Goal: Transaction & Acquisition: Obtain resource

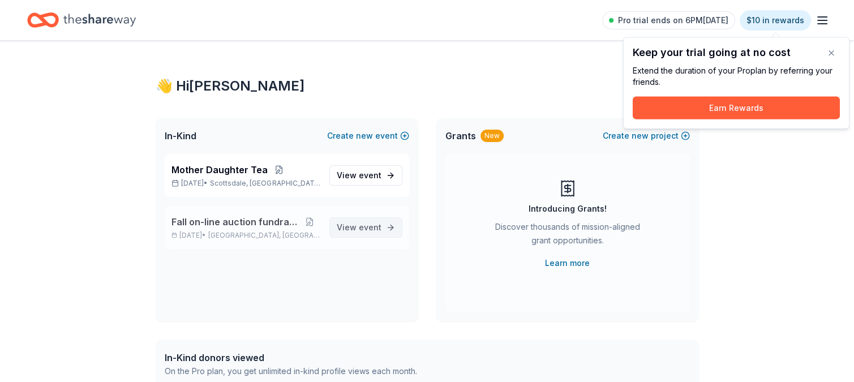
click at [345, 229] on span "View event" at bounding box center [359, 228] width 45 height 14
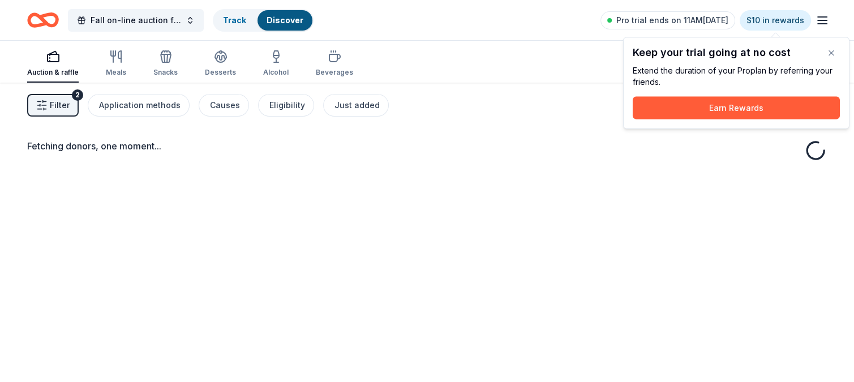
click at [280, 222] on div "Fetching donors, one moment..." at bounding box center [427, 274] width 854 height 382
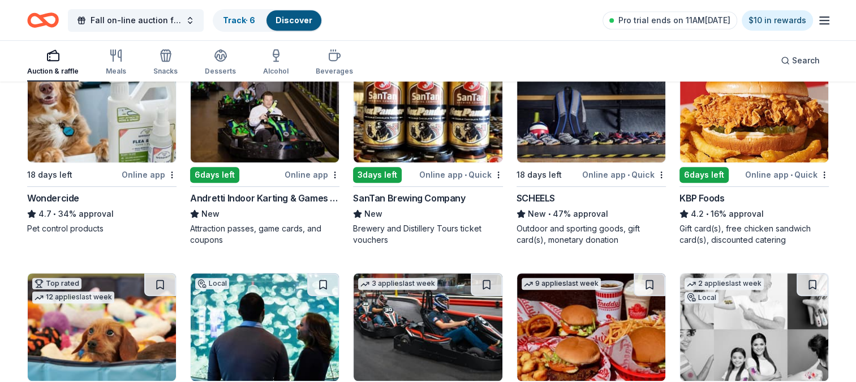
scroll to position [594, 0]
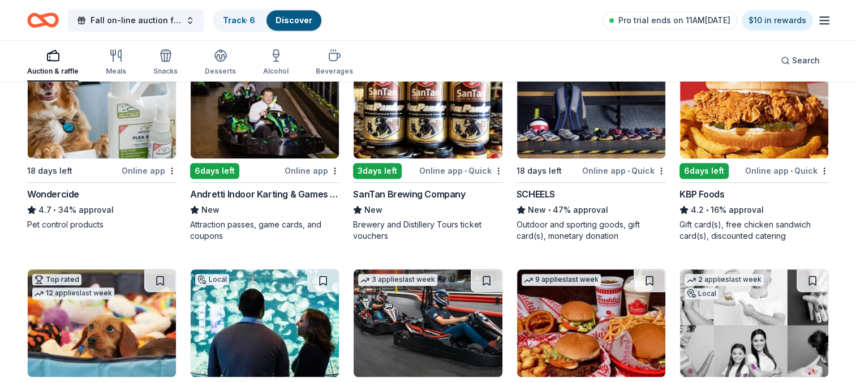
click at [745, 130] on img at bounding box center [754, 104] width 148 height 107
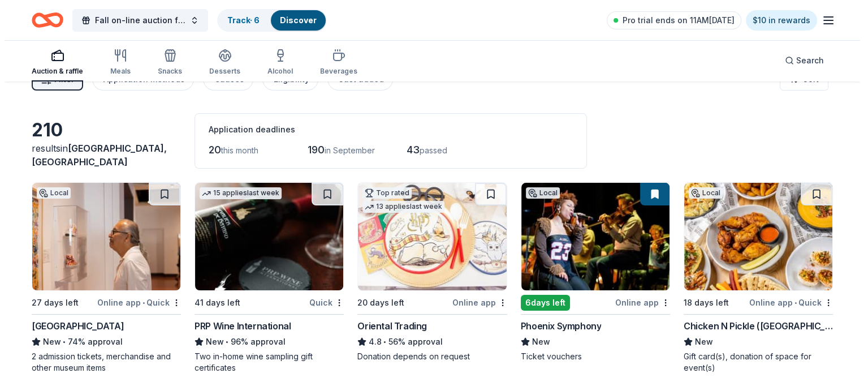
scroll to position [0, 0]
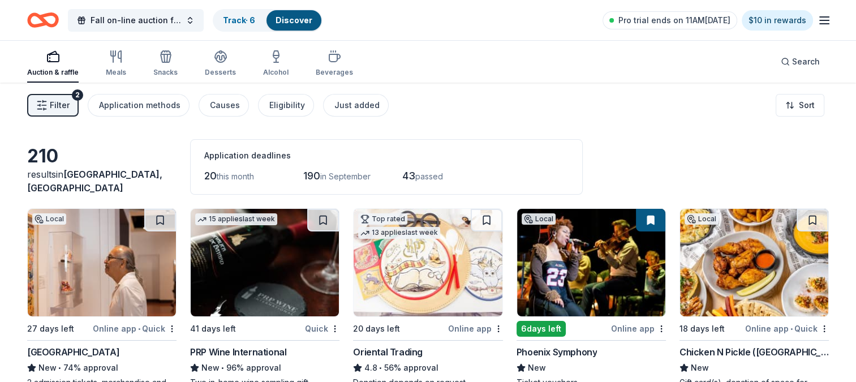
click at [64, 104] on span "Filter" at bounding box center [60, 105] width 20 height 14
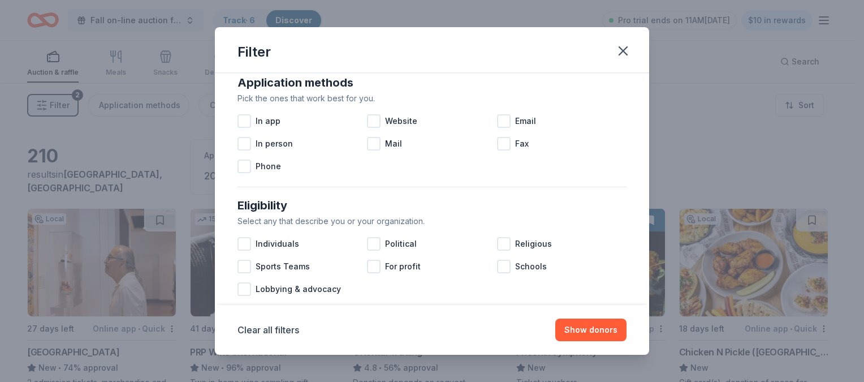
scroll to position [209, 0]
click at [248, 122] on div at bounding box center [245, 120] width 14 height 14
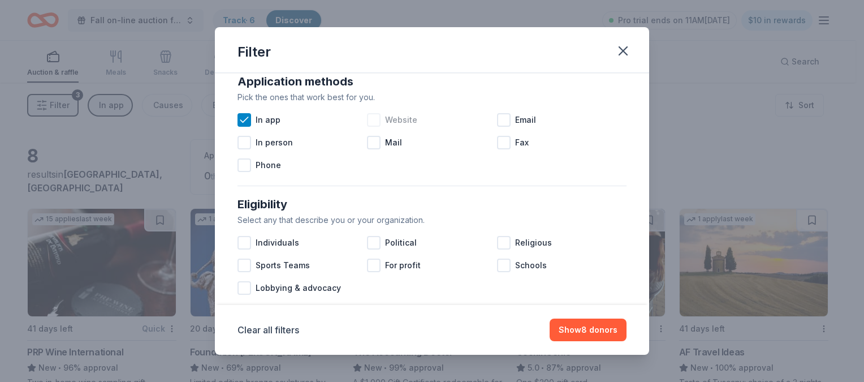
click at [372, 115] on div at bounding box center [374, 120] width 14 height 14
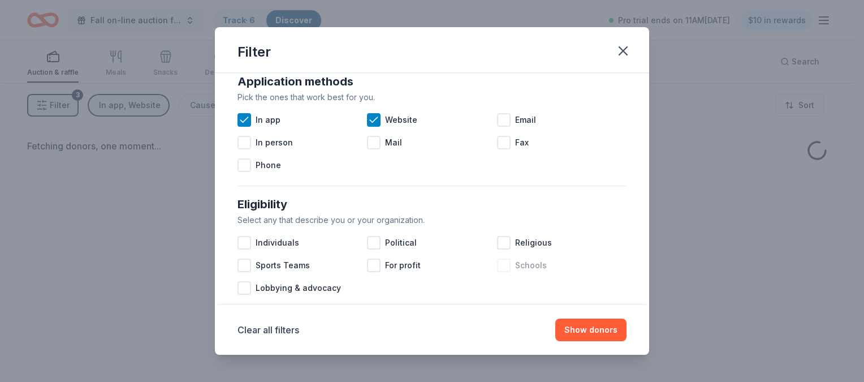
click at [499, 267] on div at bounding box center [504, 265] width 14 height 14
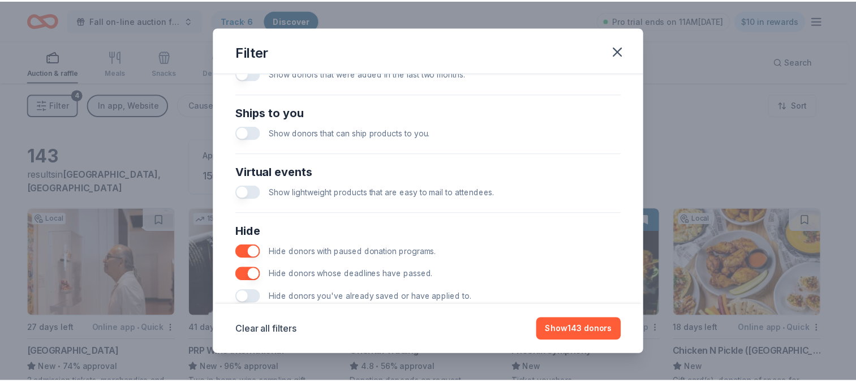
scroll to position [485, 0]
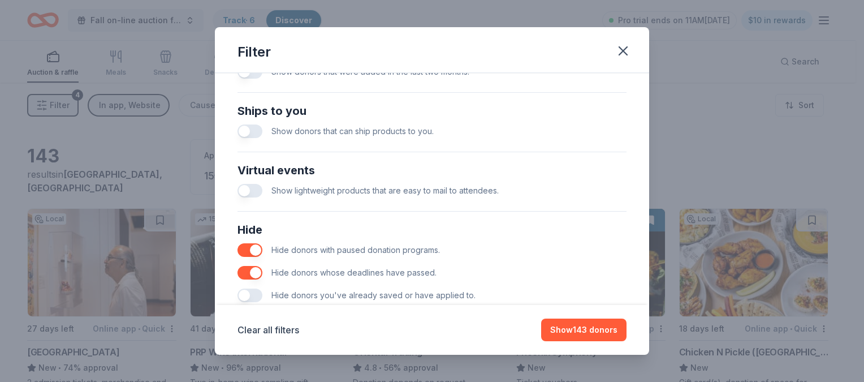
click at [637, 244] on div "Causes Find donors that support causes like yours. Animals Art & Culture Childr…" at bounding box center [432, 189] width 434 height 232
click at [256, 295] on button "button" at bounding box center [250, 295] width 25 height 14
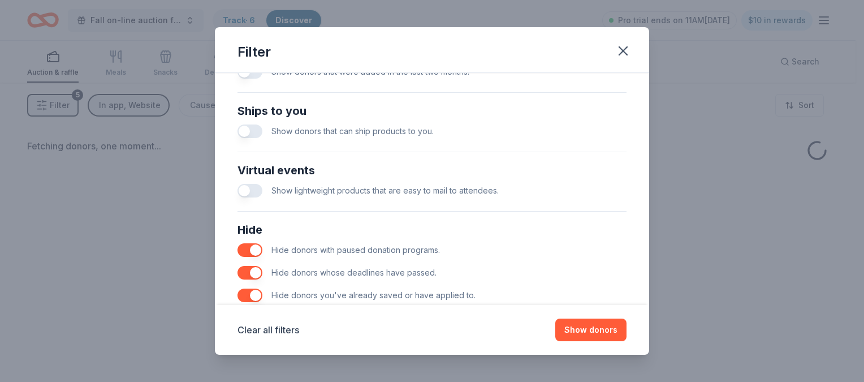
click at [245, 292] on button "button" at bounding box center [250, 295] width 25 height 14
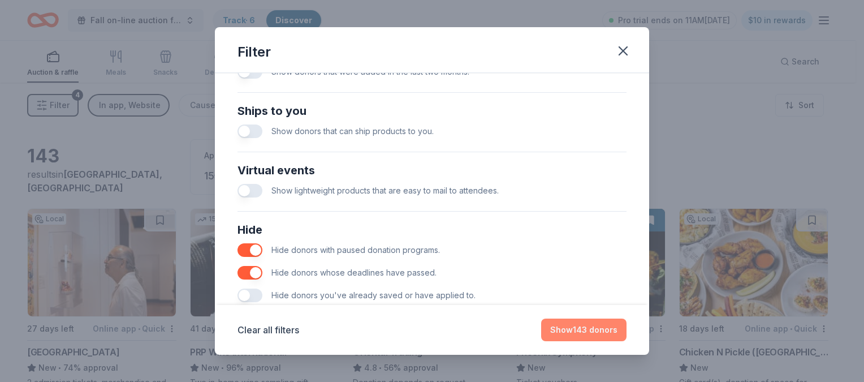
click at [597, 327] on button "Show 143 donors" at bounding box center [583, 329] width 85 height 23
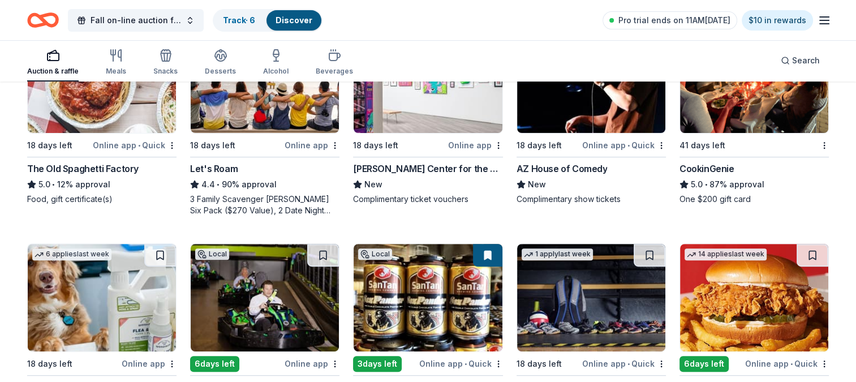
scroll to position [357, 0]
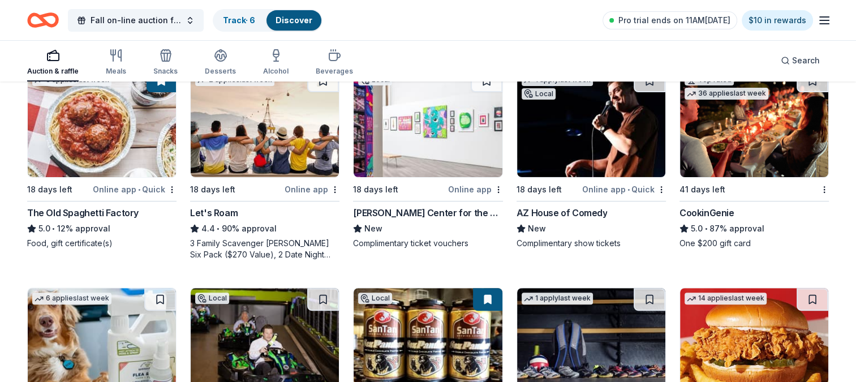
click at [600, 153] on img at bounding box center [591, 123] width 148 height 107
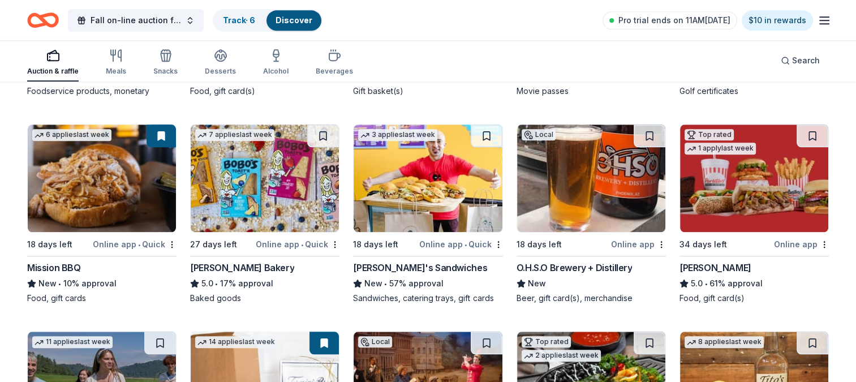
scroll to position [1173, 0]
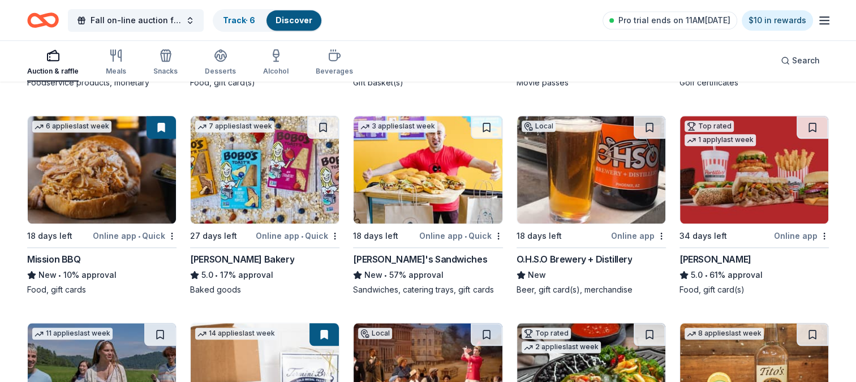
click at [411, 190] on img at bounding box center [428, 169] width 148 height 107
click at [258, 180] on img at bounding box center [265, 169] width 148 height 107
click at [108, 183] on img at bounding box center [102, 169] width 148 height 107
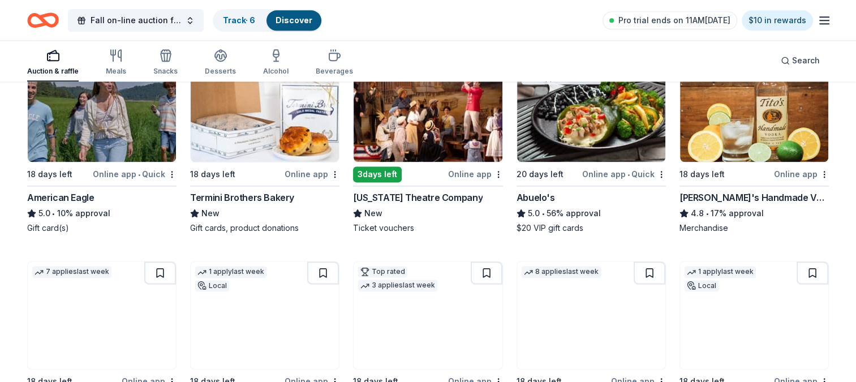
scroll to position [1441, 0]
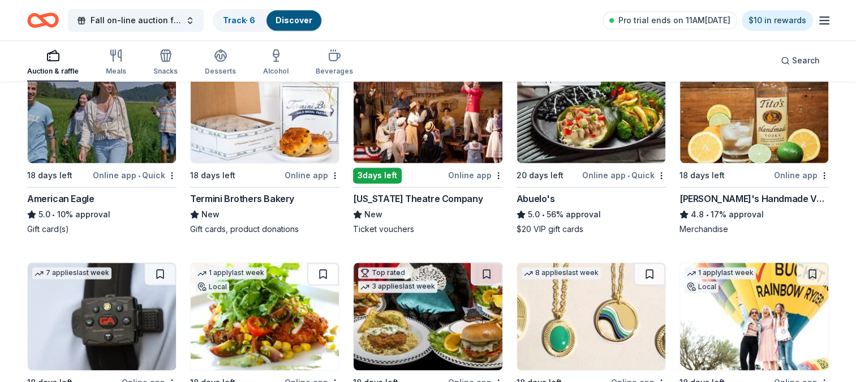
click at [256, 136] on img at bounding box center [265, 108] width 148 height 107
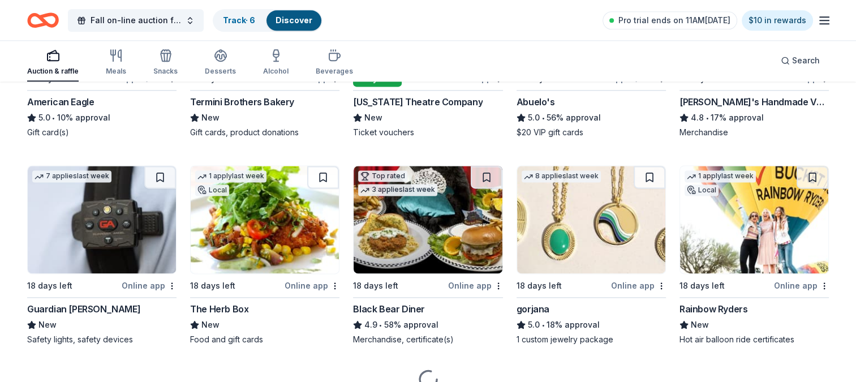
scroll to position [1546, 0]
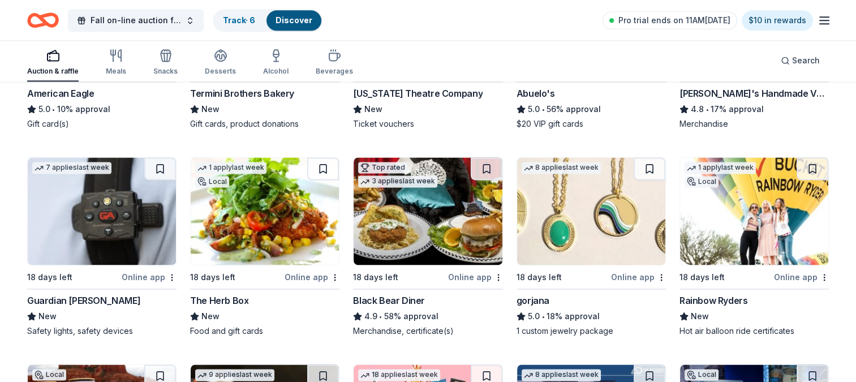
click at [776, 229] on img at bounding box center [754, 210] width 148 height 107
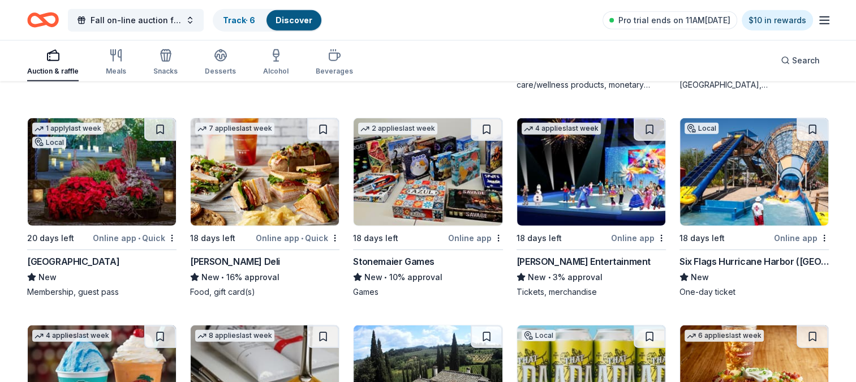
scroll to position [2667, 0]
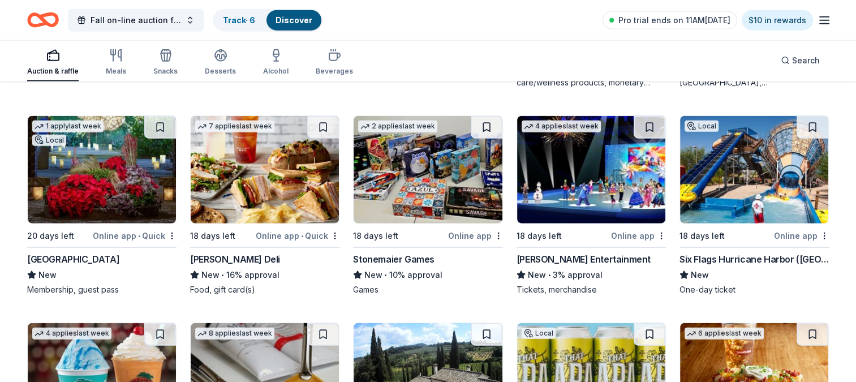
click at [83, 177] on img at bounding box center [102, 169] width 148 height 107
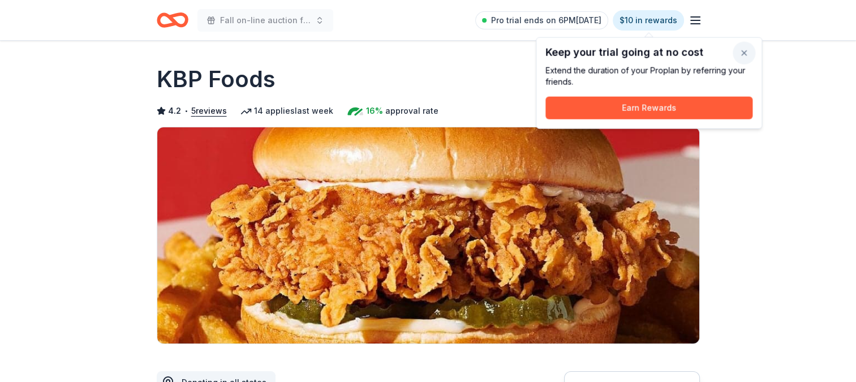
click at [746, 53] on button "button" at bounding box center [743, 53] width 23 height 23
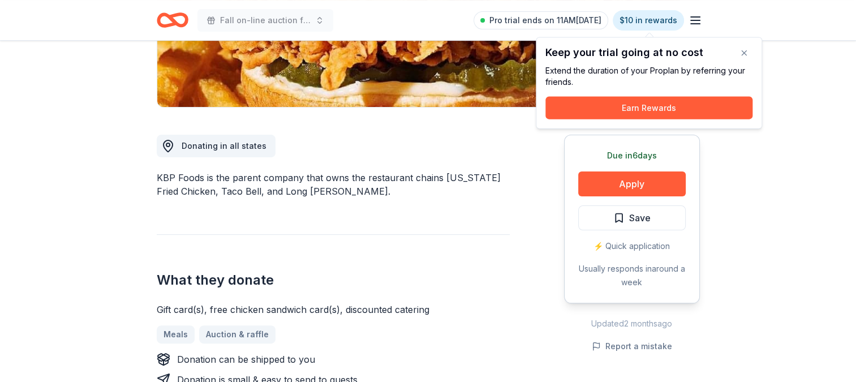
scroll to position [241, 0]
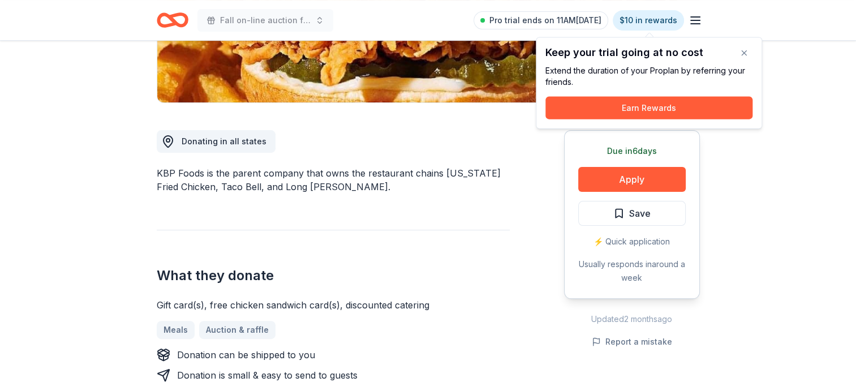
drag, startPoint x: 743, startPoint y: 54, endPoint x: 755, endPoint y: 41, distance: 17.6
click at [754, 42] on div "Keep your trial going at no cost Extend the duration of your Pro plan by referr…" at bounding box center [649, 83] width 226 height 92
click at [740, 56] on button "button" at bounding box center [743, 53] width 23 height 23
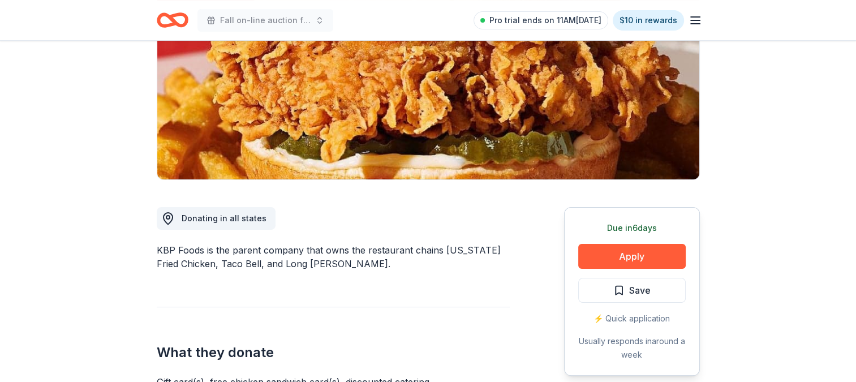
scroll to position [0, 0]
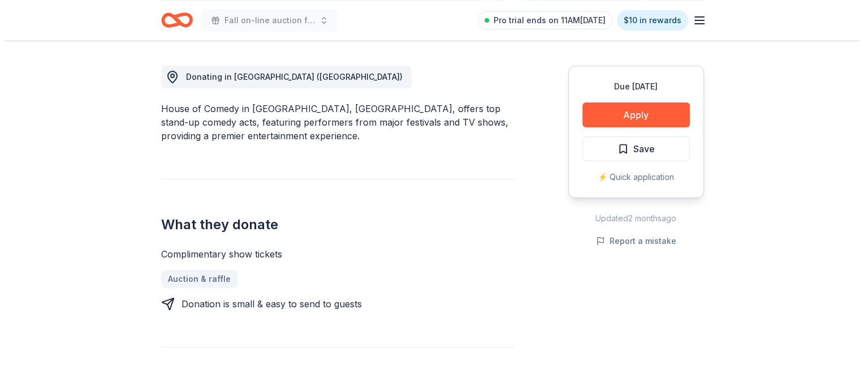
scroll to position [303, 0]
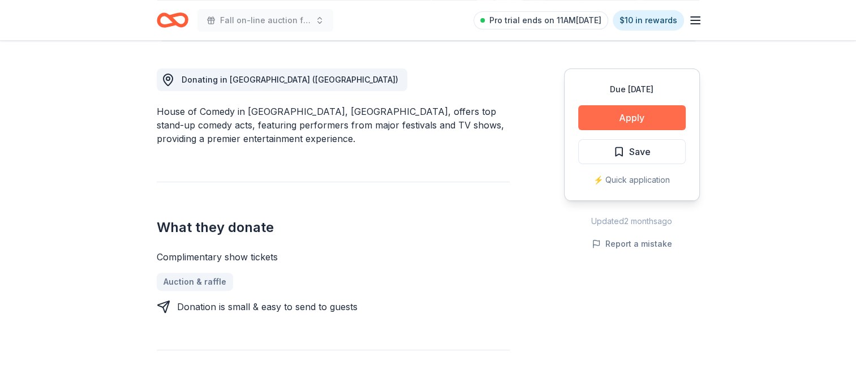
click at [630, 120] on button "Apply" at bounding box center [631, 117] width 107 height 25
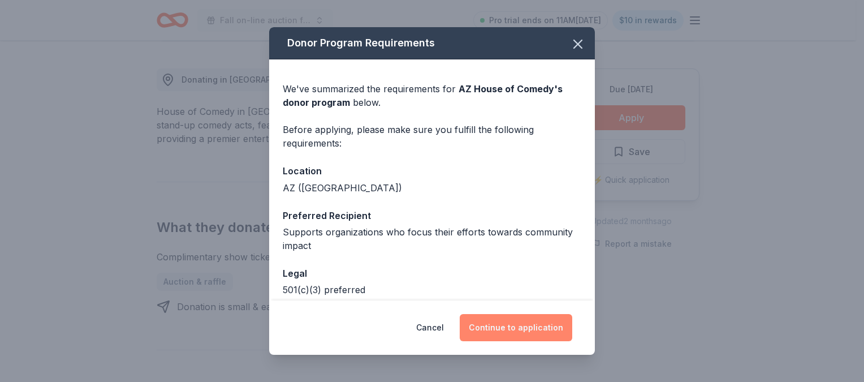
click at [525, 326] on button "Continue to application" at bounding box center [516, 327] width 113 height 27
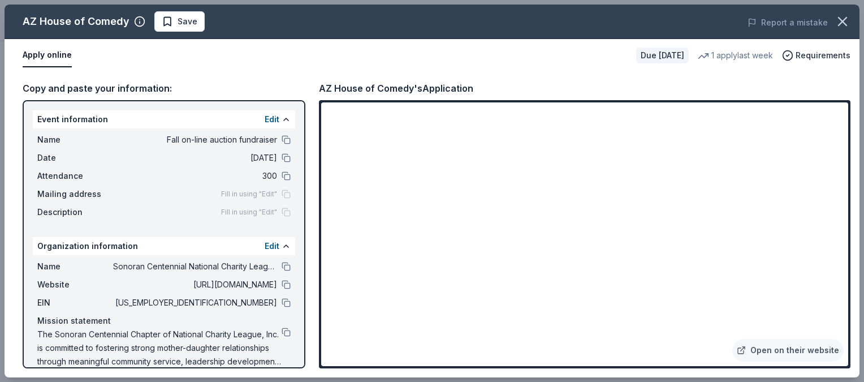
drag, startPoint x: 852, startPoint y: 175, endPoint x: 856, endPoint y: 194, distance: 19.5
click at [855, 194] on div "Copy and paste your information: Event information Edit Name Fall on-line aucti…" at bounding box center [432, 224] width 855 height 305
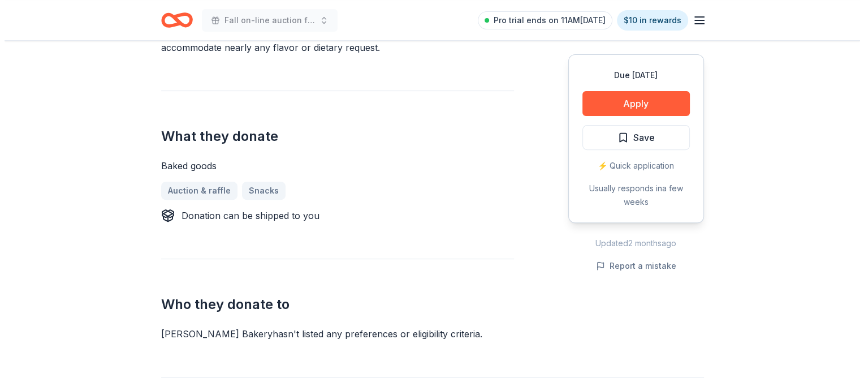
scroll to position [405, 0]
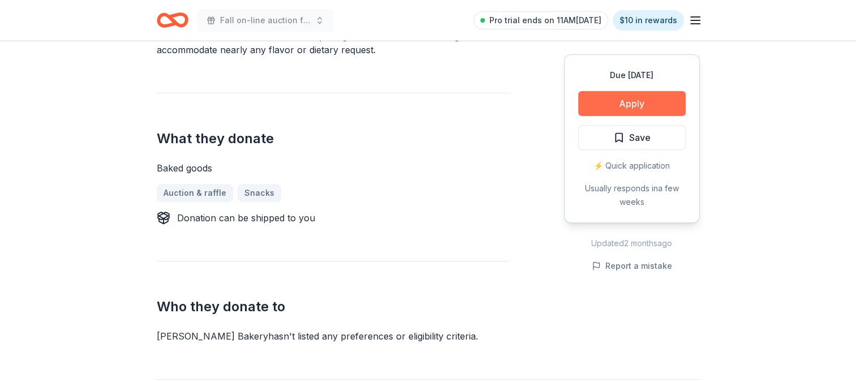
click at [640, 106] on button "Apply" at bounding box center [631, 103] width 107 height 25
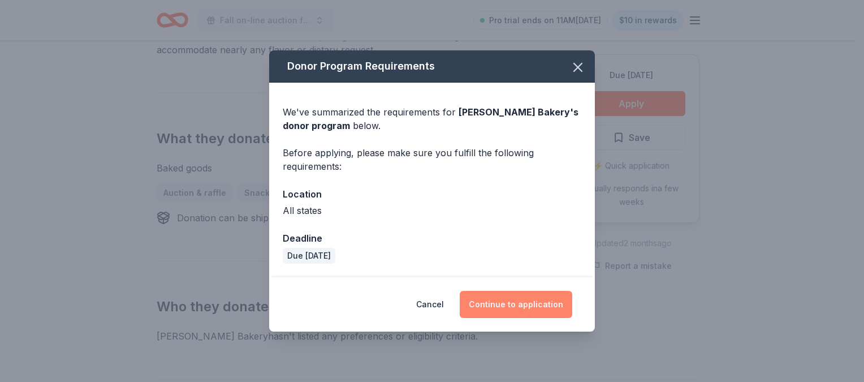
click at [531, 305] on button "Continue to application" at bounding box center [516, 304] width 113 height 27
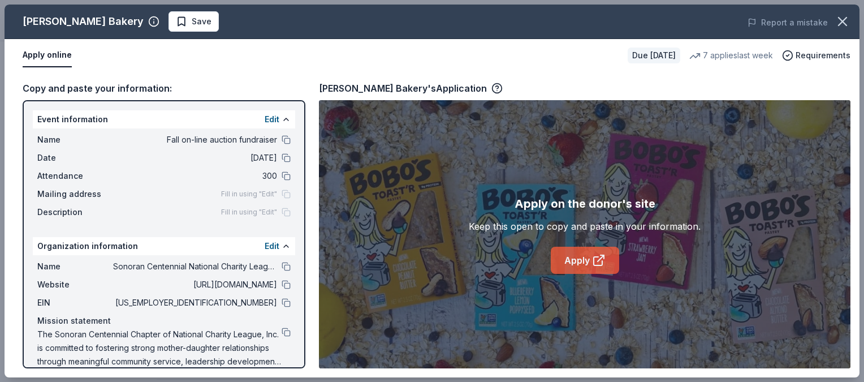
click at [589, 264] on link "Apply" at bounding box center [585, 260] width 68 height 27
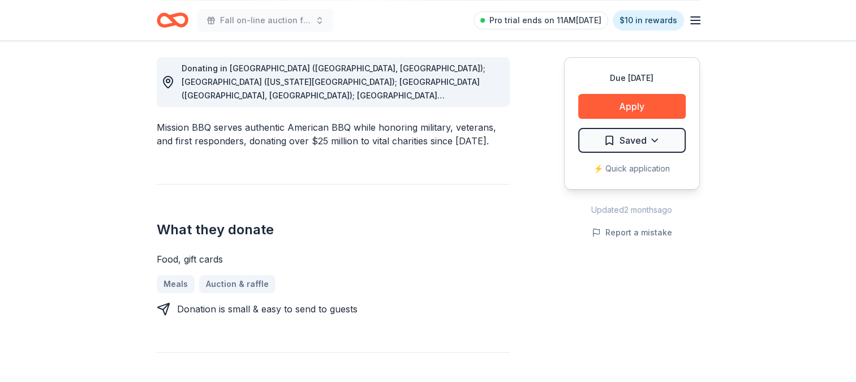
scroll to position [317, 0]
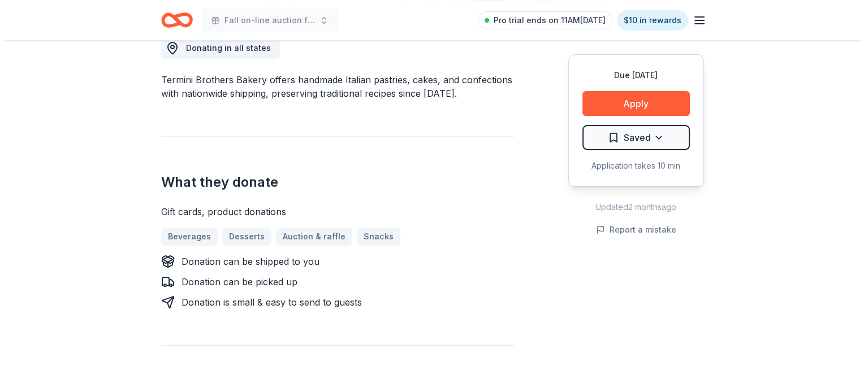
scroll to position [333, 0]
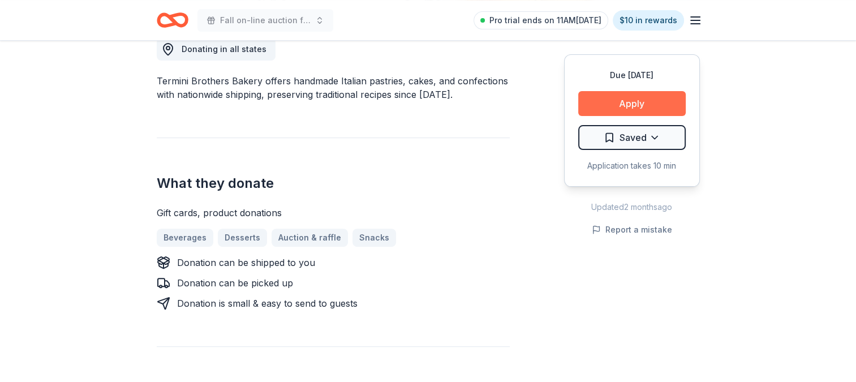
click at [624, 100] on button "Apply" at bounding box center [631, 103] width 107 height 25
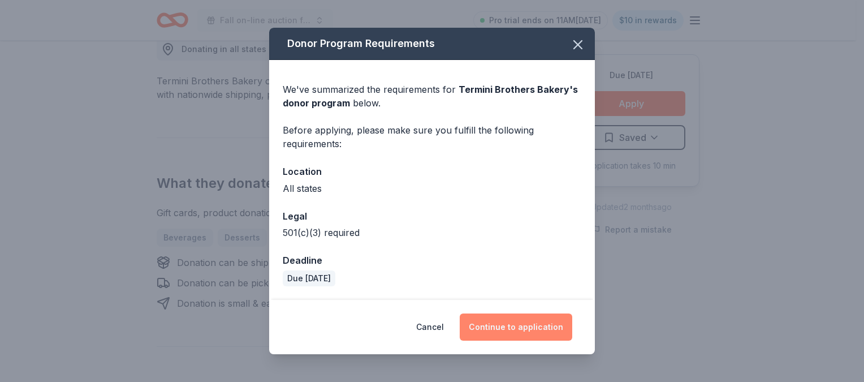
click at [534, 325] on button "Continue to application" at bounding box center [516, 326] width 113 height 27
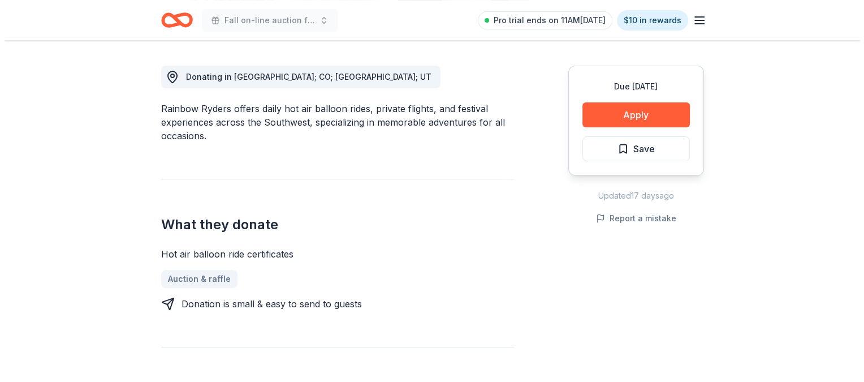
scroll to position [309, 0]
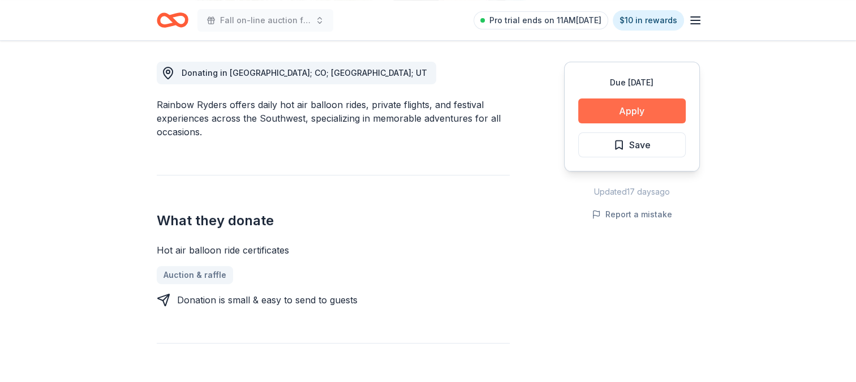
click at [639, 111] on button "Apply" at bounding box center [631, 110] width 107 height 25
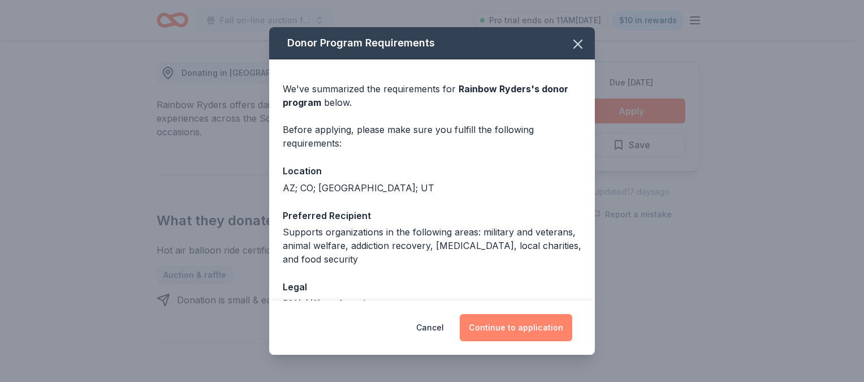
click at [518, 326] on button "Continue to application" at bounding box center [516, 327] width 113 height 27
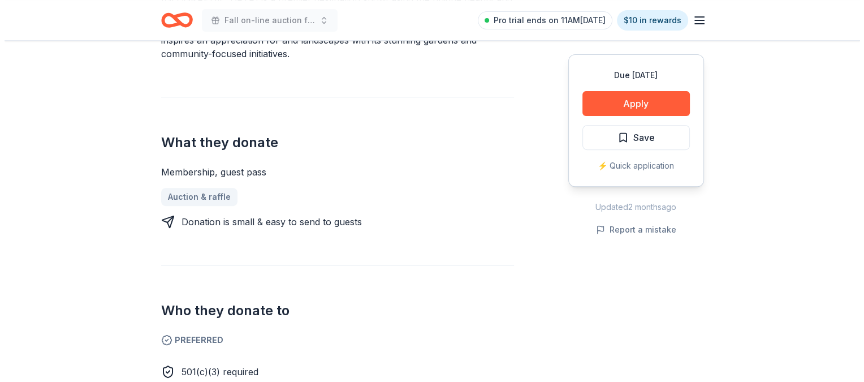
scroll to position [413, 0]
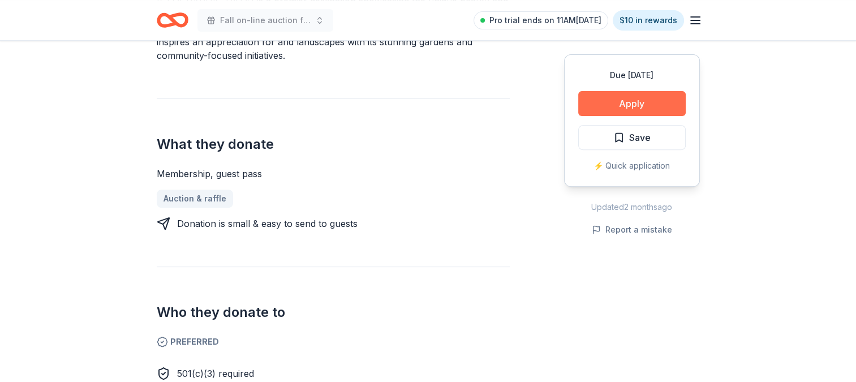
click at [645, 101] on button "Apply" at bounding box center [631, 103] width 107 height 25
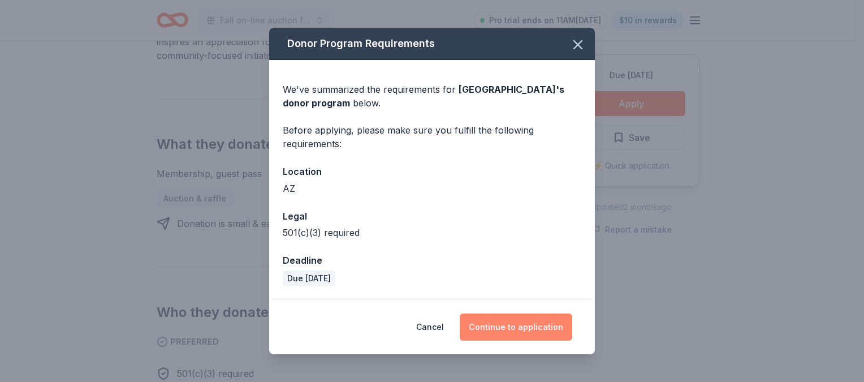
click at [520, 324] on button "Continue to application" at bounding box center [516, 326] width 113 height 27
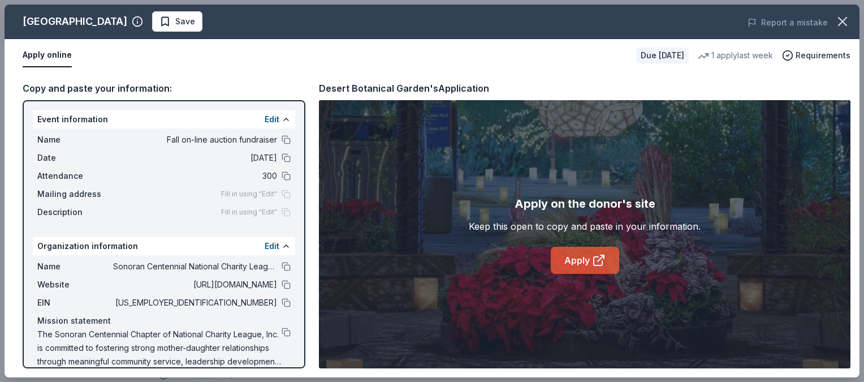
click at [574, 261] on link "Apply" at bounding box center [585, 260] width 68 height 27
